Goal: Information Seeking & Learning: Learn about a topic

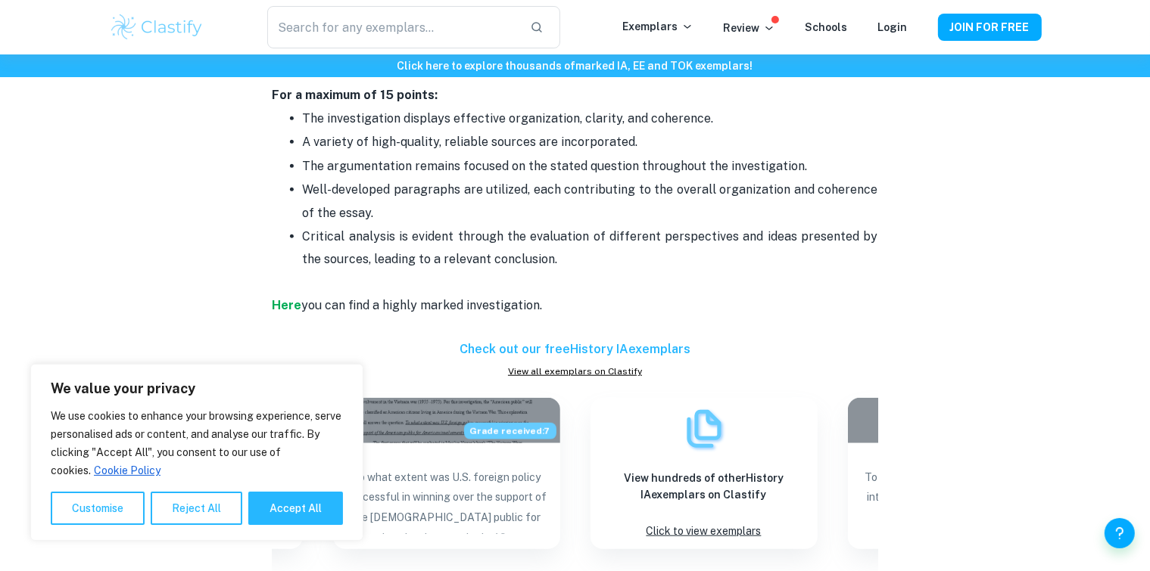
scroll to position [1362, 0]
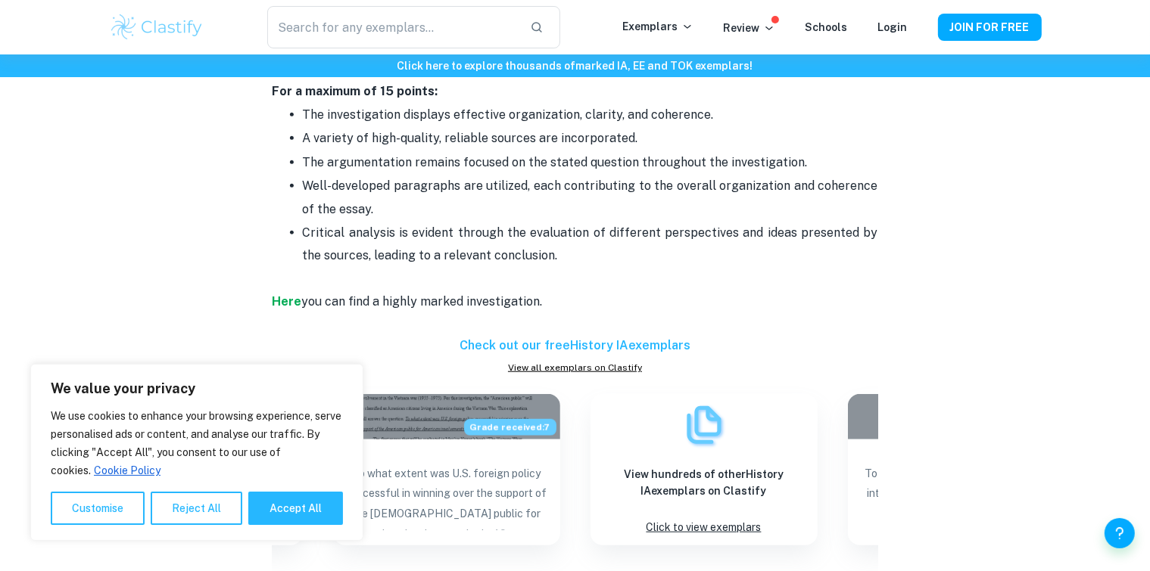
click at [183, 514] on button "Reject All" at bounding box center [197, 508] width 92 height 33
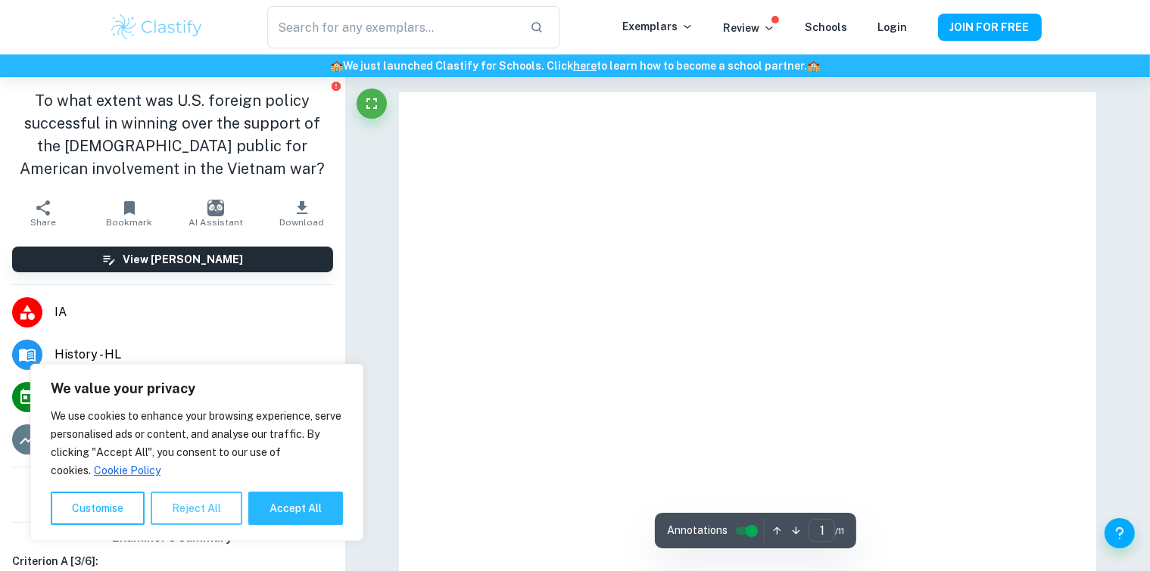
click at [207, 499] on button "Reject All" at bounding box center [197, 508] width 92 height 33
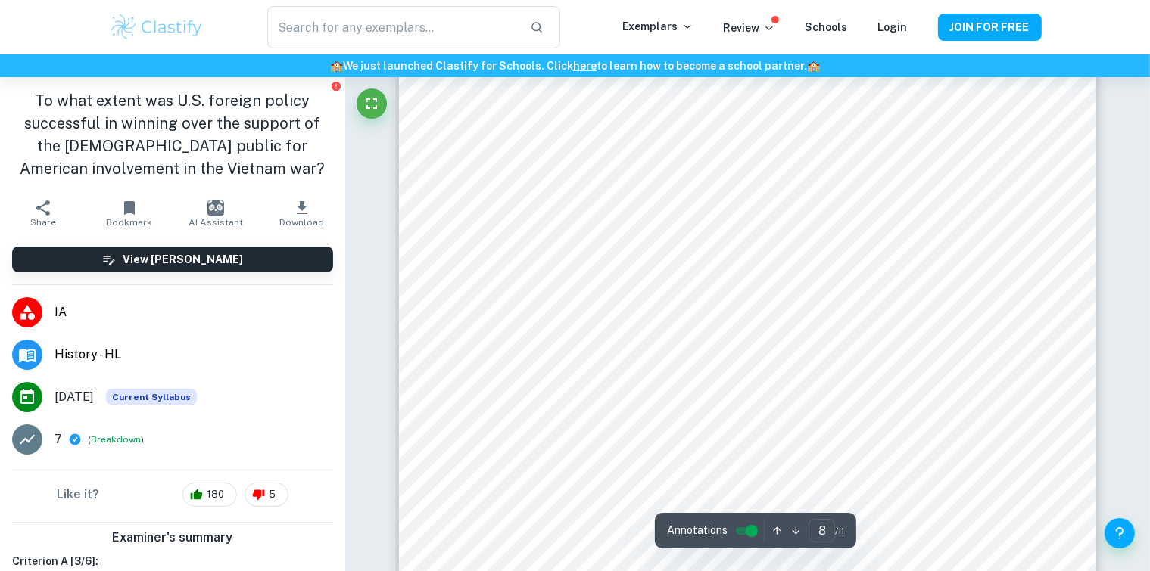
scroll to position [6725, 0]
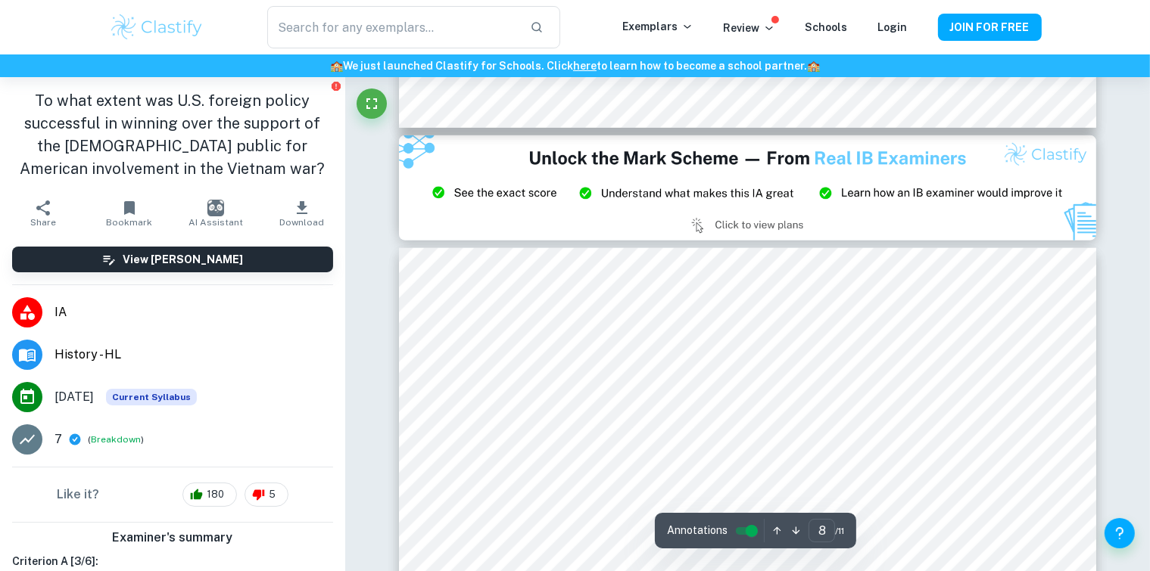
type input "9"
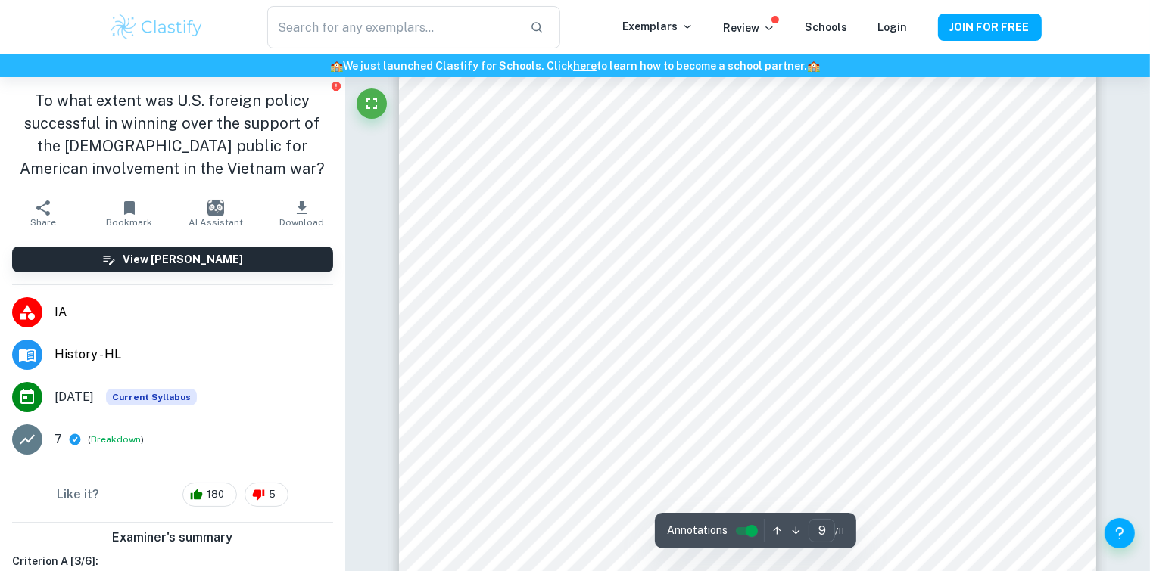
scroll to position [7633, 0]
